Goal: Task Accomplishment & Management: Manage account settings

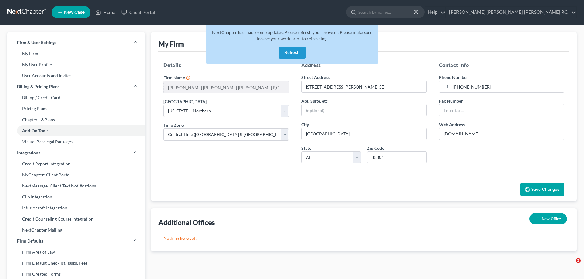
select select "1"
select select "23"
select select "0"
click at [284, 48] on button "Refresh" at bounding box center [292, 53] width 27 height 12
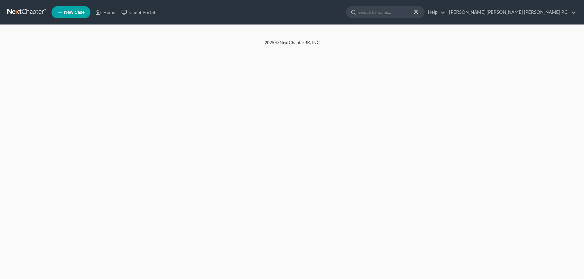
select select "1"
select select "23"
select select "0"
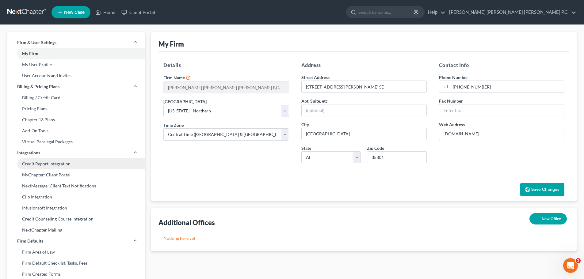
click at [62, 165] on link "Credit Report Integration" at bounding box center [76, 164] width 138 height 11
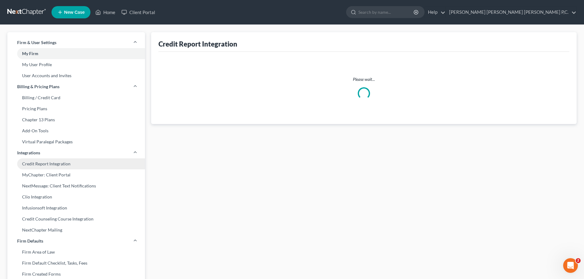
select select "0"
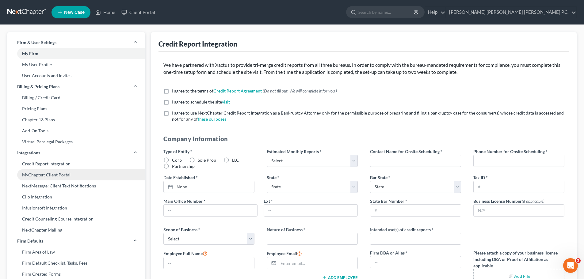
click at [56, 174] on link "MyChapter: Client Portal" at bounding box center [76, 175] width 138 height 11
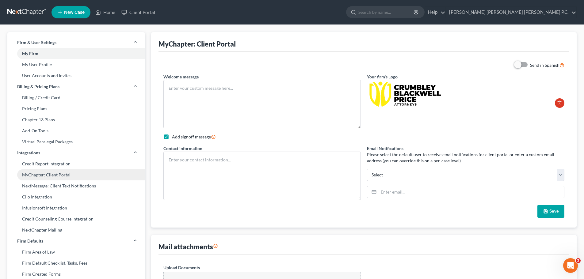
type textarea "Hello! Welcome to MyChapter. We are here to help make the bankruptcy filing pro…"
checkbox input "true"
type textarea "Denise Mayer dmayer@crumbleylaw.com 256-539-4464"
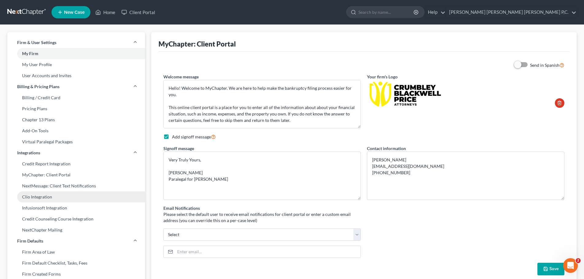
click at [41, 198] on link "Clio Integration" at bounding box center [76, 197] width 138 height 11
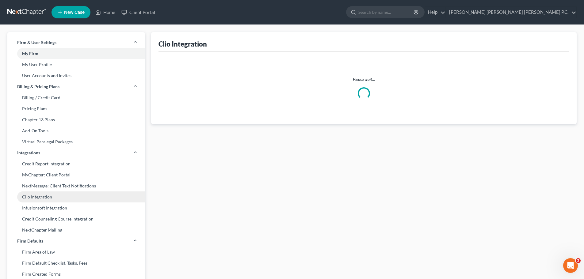
select select "14"
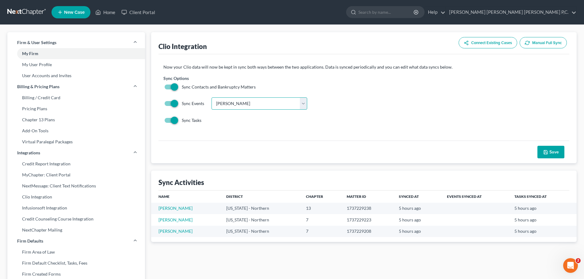
click at [294, 105] on select "Choose Calendar Shawn Engen Annette Cantu Amy Alexander Jim Hess Crumbley-Black…" at bounding box center [260, 104] width 96 height 12
click at [165, 221] on link "Steele, William" at bounding box center [176, 219] width 34 height 5
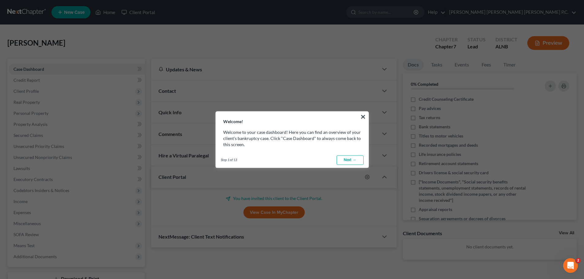
click at [344, 162] on link "Next →" at bounding box center [350, 160] width 27 height 10
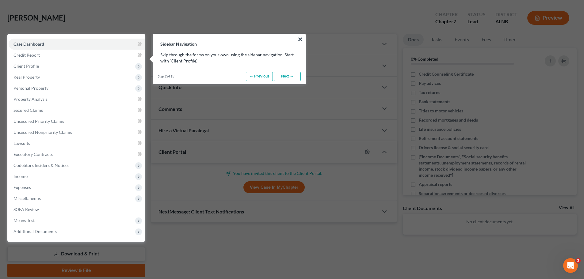
scroll to position [28, 0]
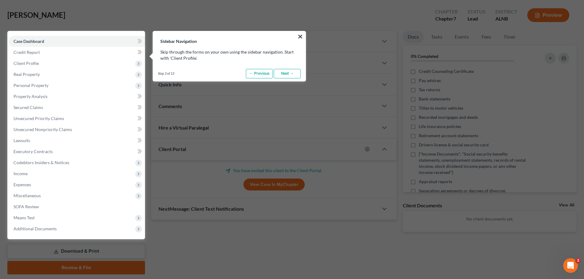
click at [286, 76] on link "Next →" at bounding box center [287, 74] width 27 height 10
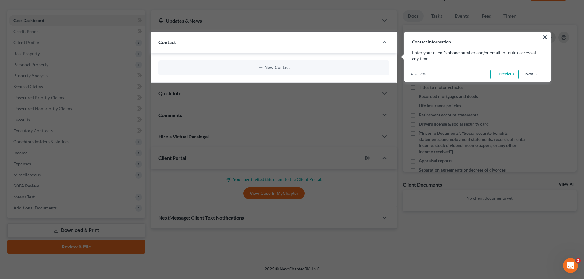
scroll to position [50, 0]
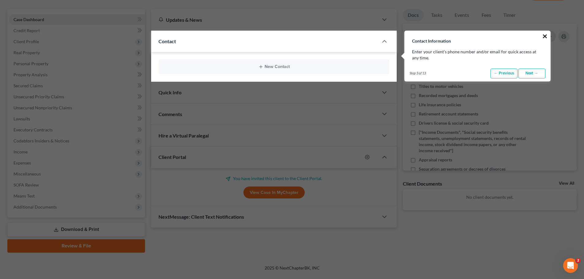
click at [544, 35] on button "×" at bounding box center [545, 36] width 6 height 10
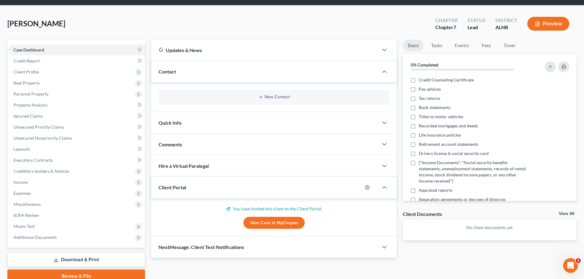
scroll to position [0, 0]
